Goal: Understand process/instructions

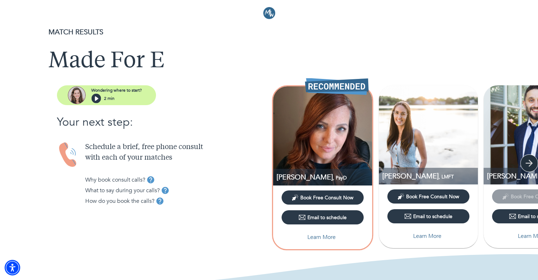
click at [532, 162] on icon "button" at bounding box center [529, 163] width 11 height 11
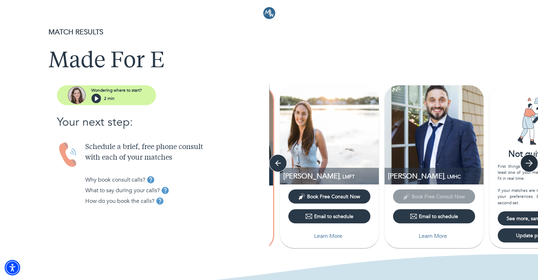
click at [532, 162] on icon "button" at bounding box center [529, 163] width 11 height 11
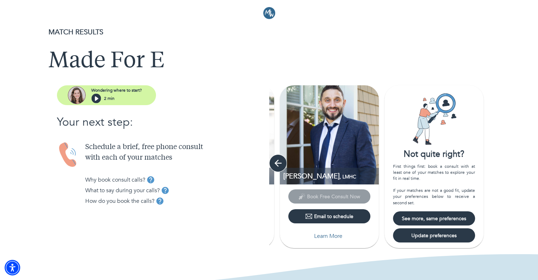
click at [275, 163] on icon "button" at bounding box center [278, 163] width 7 height 7
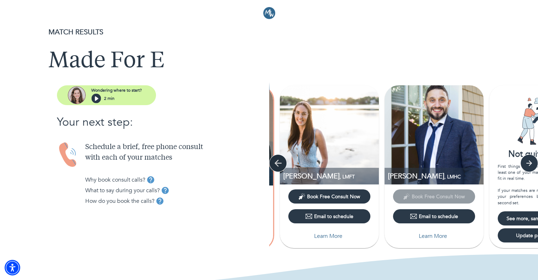
click at [275, 163] on icon "button" at bounding box center [278, 163] width 7 height 7
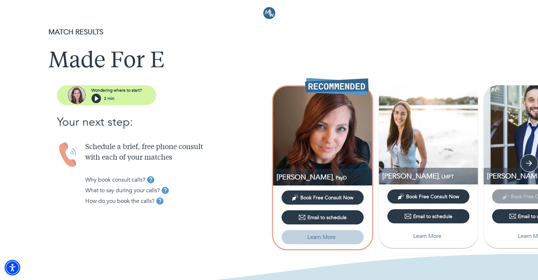
click at [327, 237] on p "Learn More" at bounding box center [321, 237] width 28 height 8
select select "6"
select select "2"
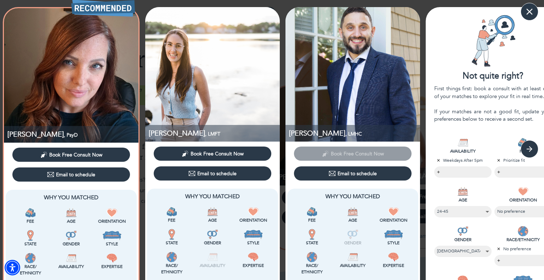
click at [526, 14] on icon "button" at bounding box center [529, 11] width 11 height 11
